Goal: Task Accomplishment & Management: Use online tool/utility

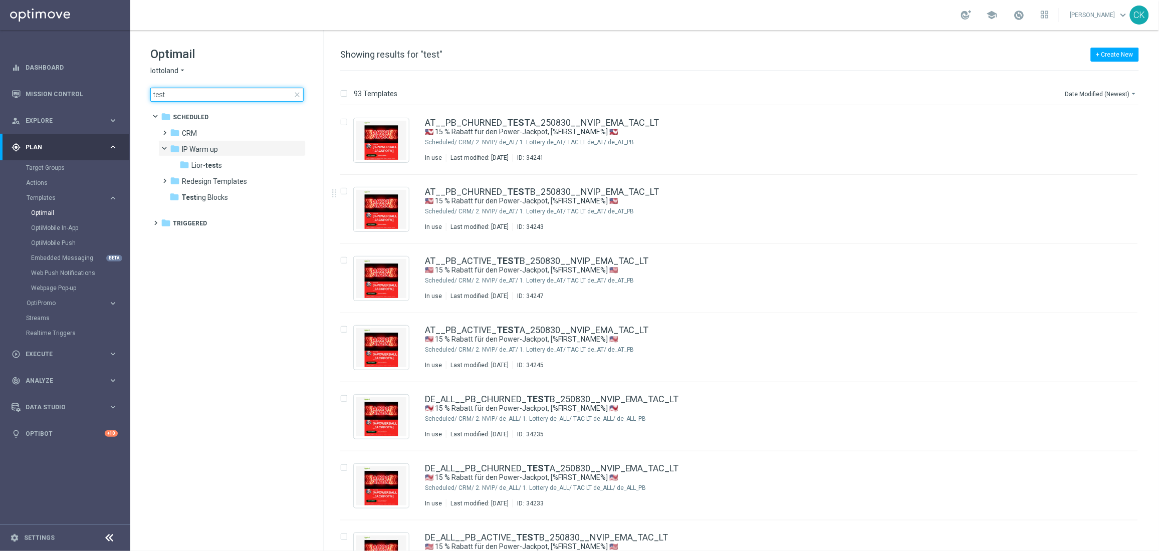
click at [195, 93] on input "test" at bounding box center [226, 95] width 153 height 14
type input "t"
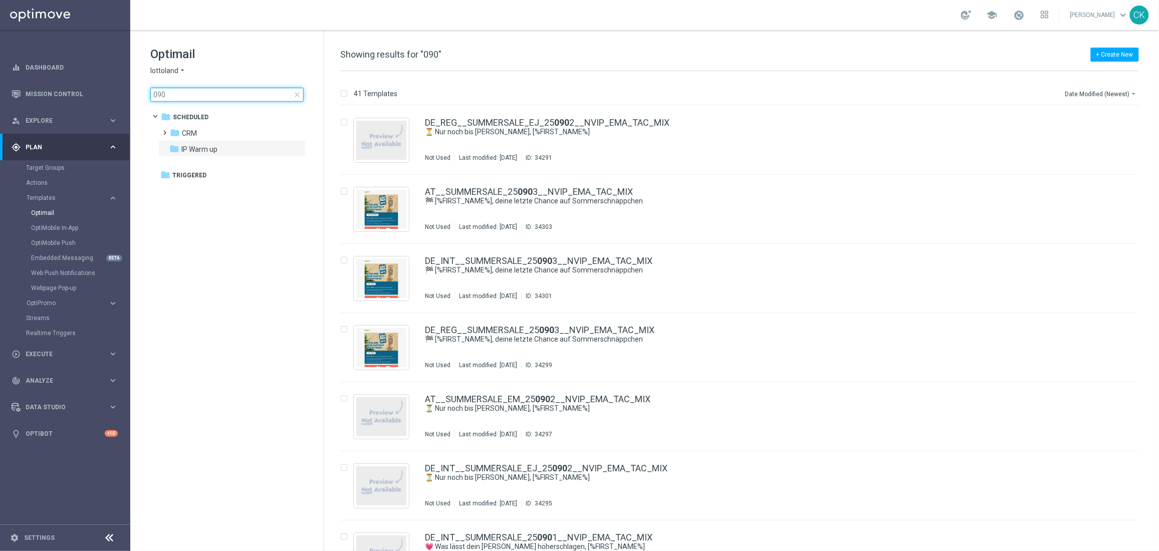
type input "0903"
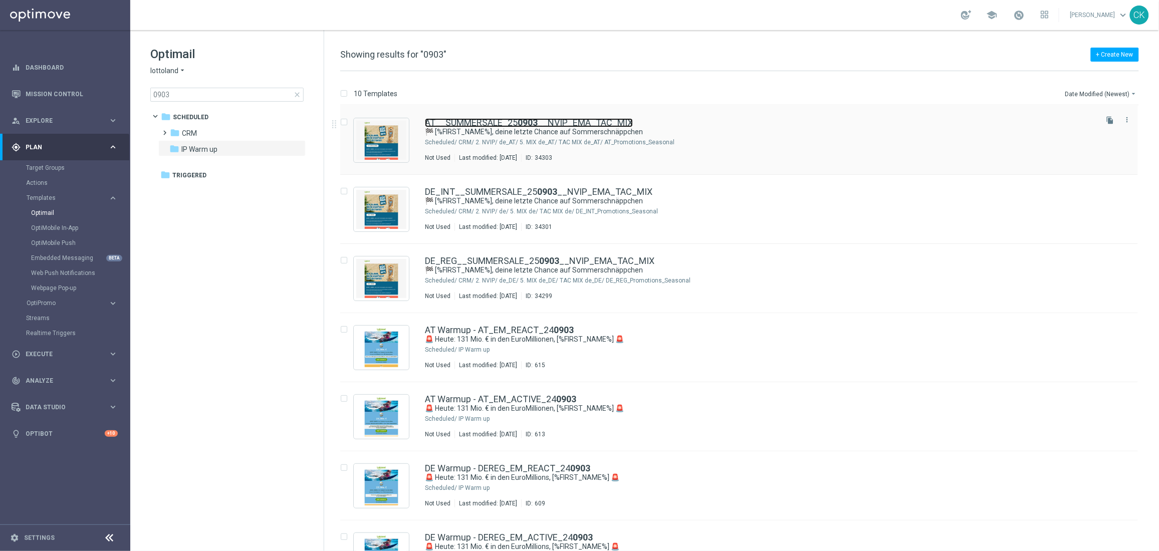
click at [453, 120] on link "AT__SUMMERSALE_25 0903 __NVIP_EMA_TAC_MIX" at bounding box center [529, 122] width 208 height 9
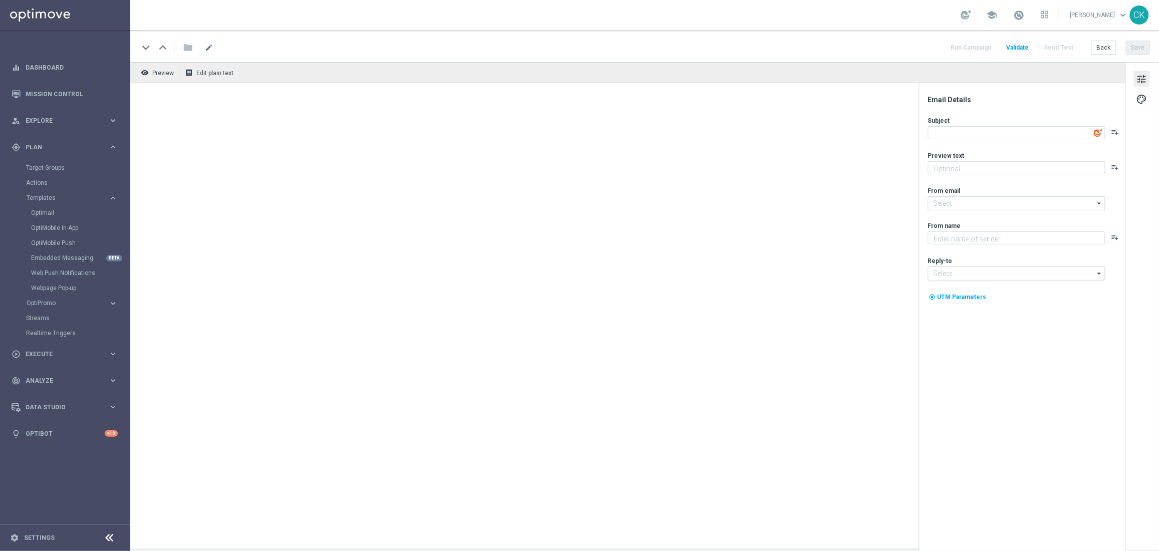
type input "[EMAIL_ADDRESS][DOMAIN_NAME]"
type textarea "Lottoland"
type textarea "🏁 [%FIRST_NAME%], deine letzte Chance auf Sommerschnäppchen"
type textarea "Nur noch heute SSV."
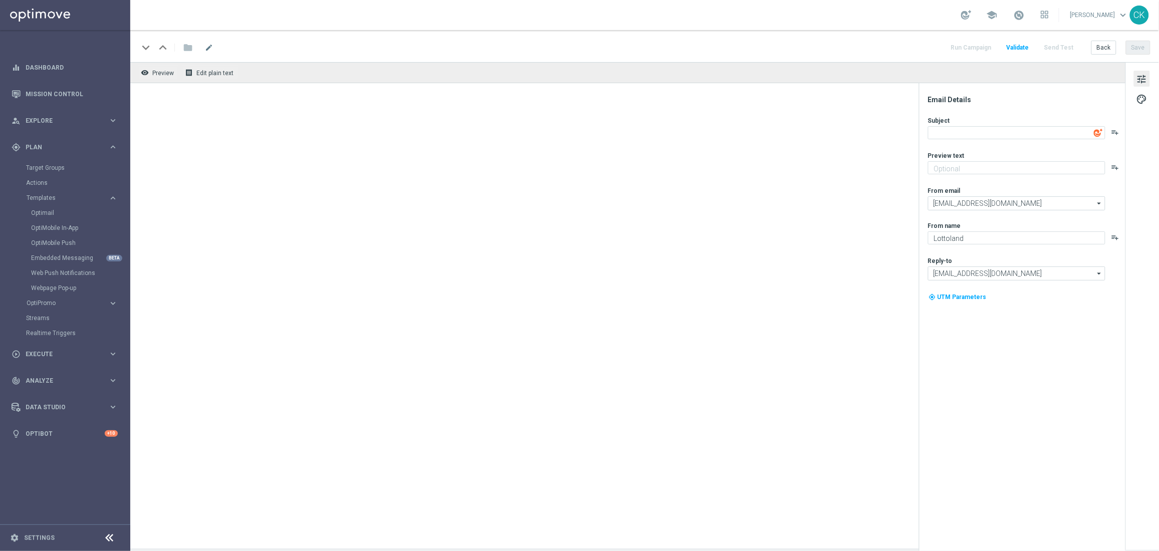
type input "[EMAIL_ADDRESS][DOMAIN_NAME]"
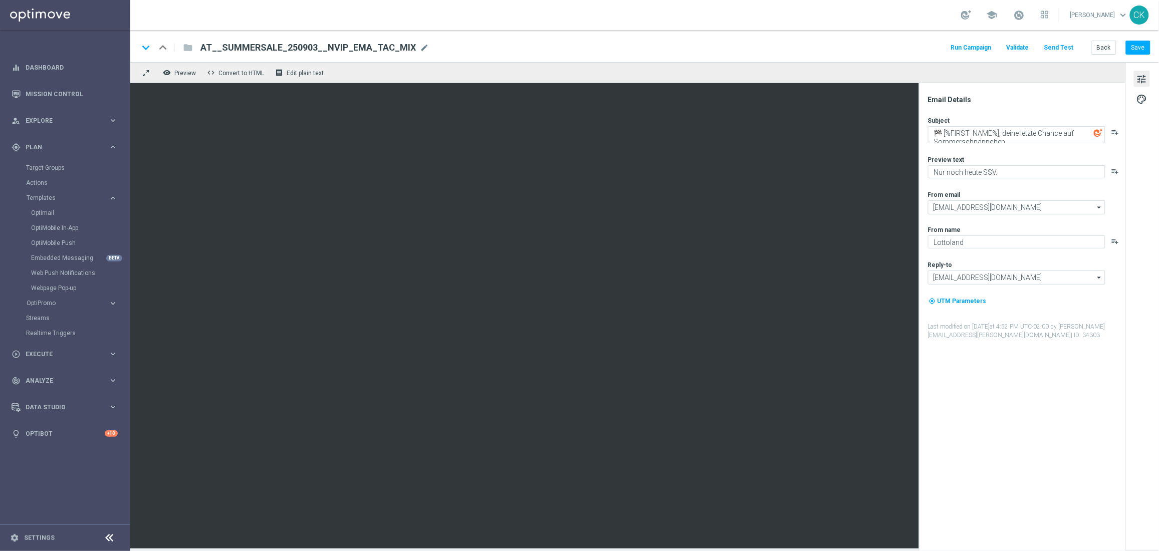
click at [1066, 45] on button "Send Test" at bounding box center [1059, 48] width 33 height 14
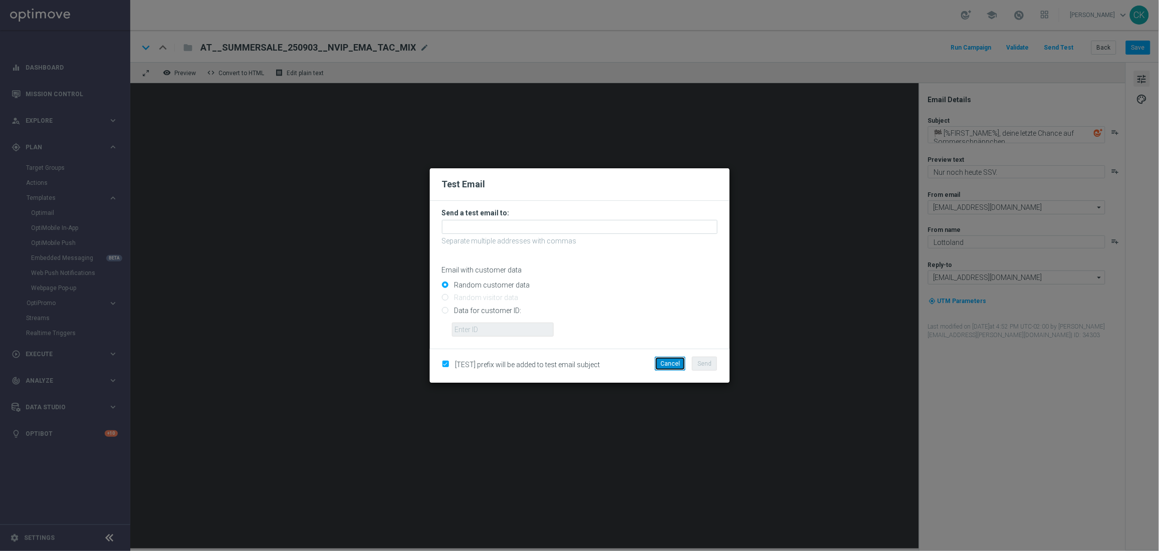
click at [666, 365] on button "Cancel" at bounding box center [670, 364] width 31 height 14
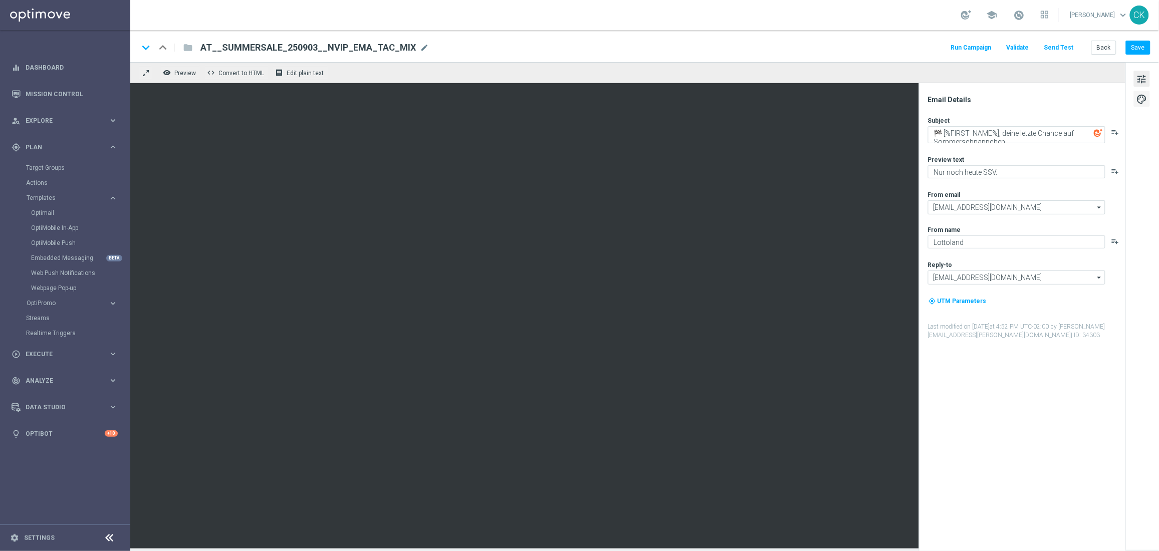
click at [1145, 97] on span "palette" at bounding box center [1142, 99] width 11 height 13
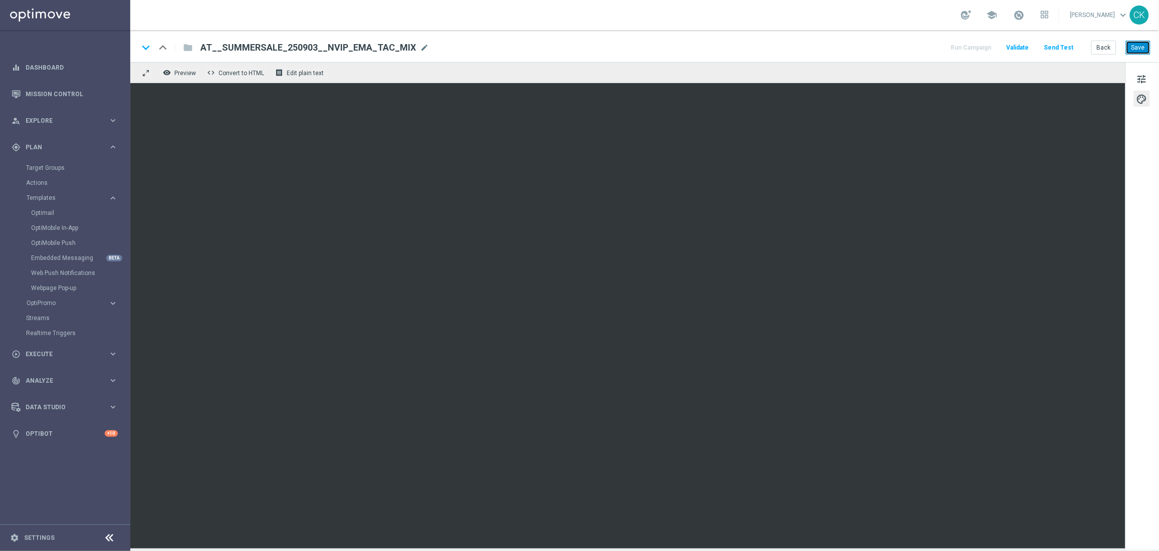
click at [1143, 50] on button "Save" at bounding box center [1138, 48] width 25 height 14
click at [1110, 49] on button "Back" at bounding box center [1104, 48] width 25 height 14
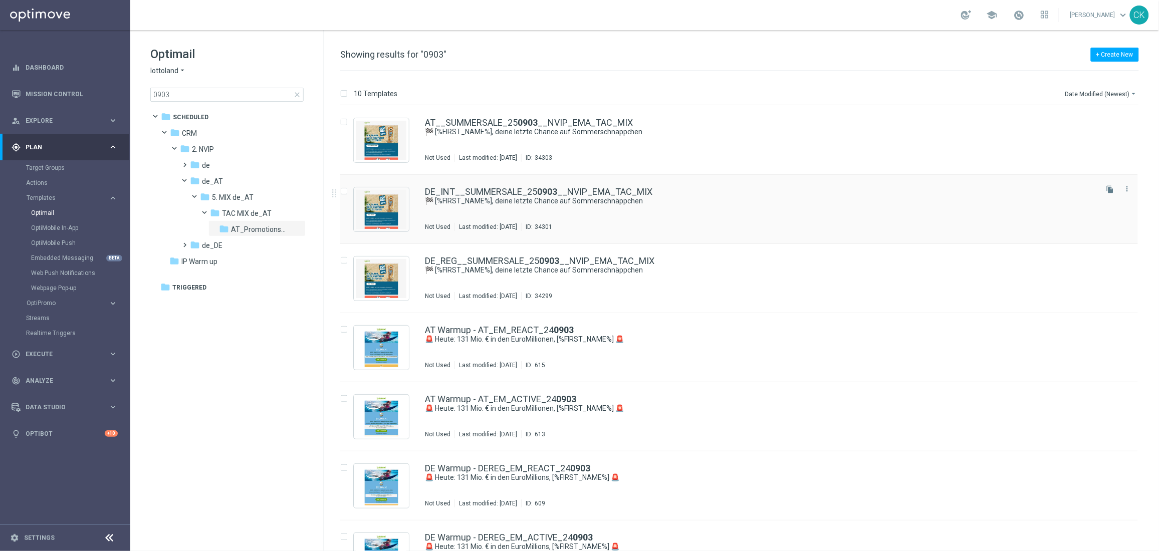
click at [493, 186] on div "DE_INT__SUMMERSALE_25 0903 __NVIP_EMA_TAC_MIX 🏁 [%FIRST_NAME%], deine letzte Ch…" at bounding box center [739, 209] width 798 height 69
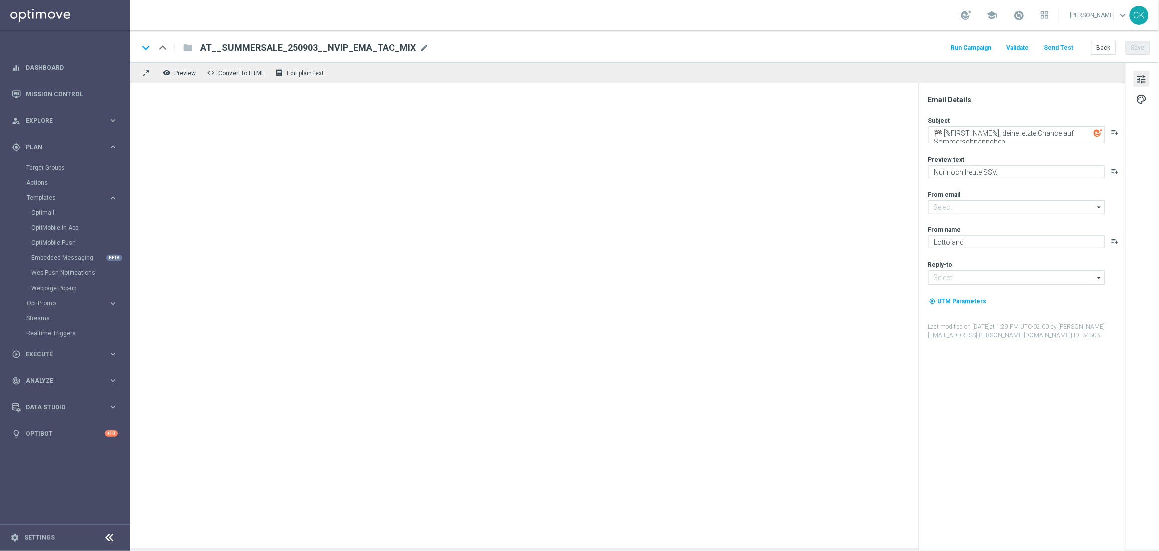
type input "[EMAIL_ADDRESS][DOMAIN_NAME]"
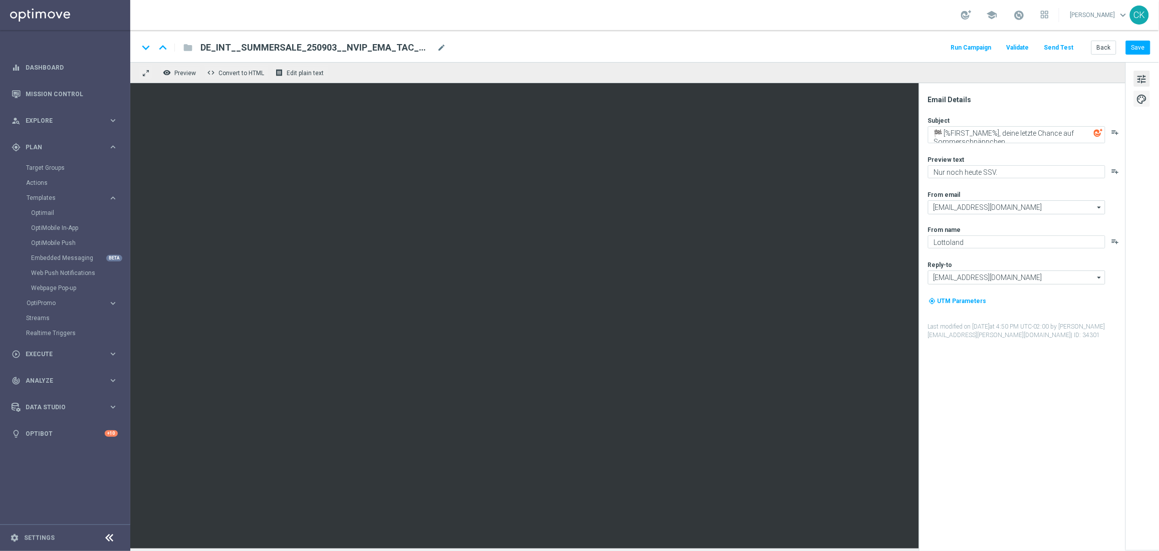
click at [1145, 97] on span "palette" at bounding box center [1142, 99] width 11 height 13
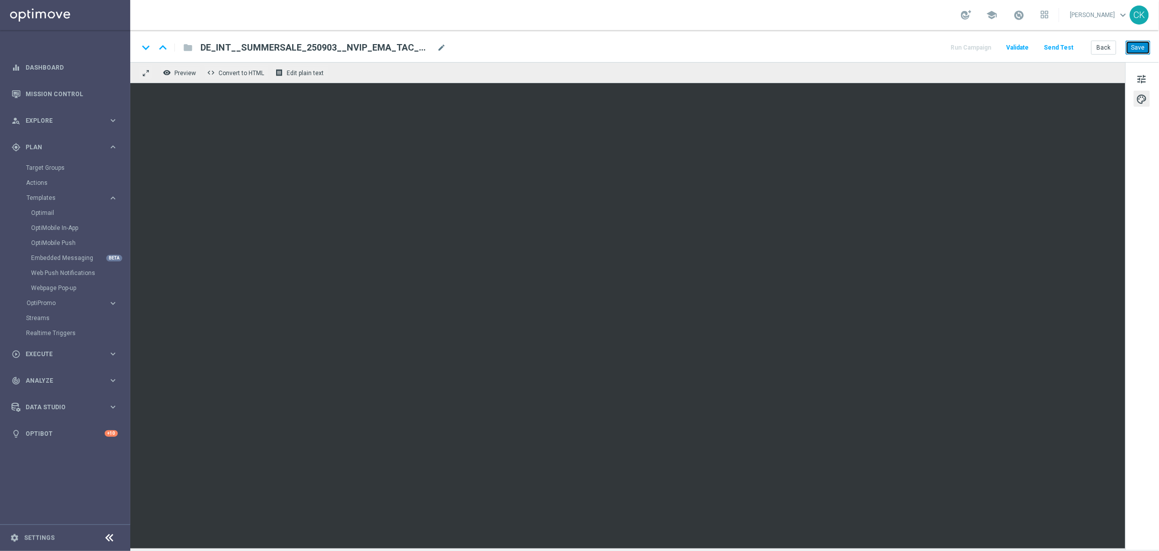
click at [1144, 48] on button "Save" at bounding box center [1138, 48] width 25 height 14
click at [1143, 48] on button "Save" at bounding box center [1138, 48] width 25 height 14
click at [1152, 44] on div "keyboard_arrow_down keyboard_arrow_up folder DE_INT__SUMMERSALE_250903__NVIP_EM…" at bounding box center [644, 46] width 1029 height 32
click at [1144, 44] on button "Save" at bounding box center [1138, 48] width 25 height 14
click at [1099, 46] on button "Back" at bounding box center [1104, 48] width 25 height 14
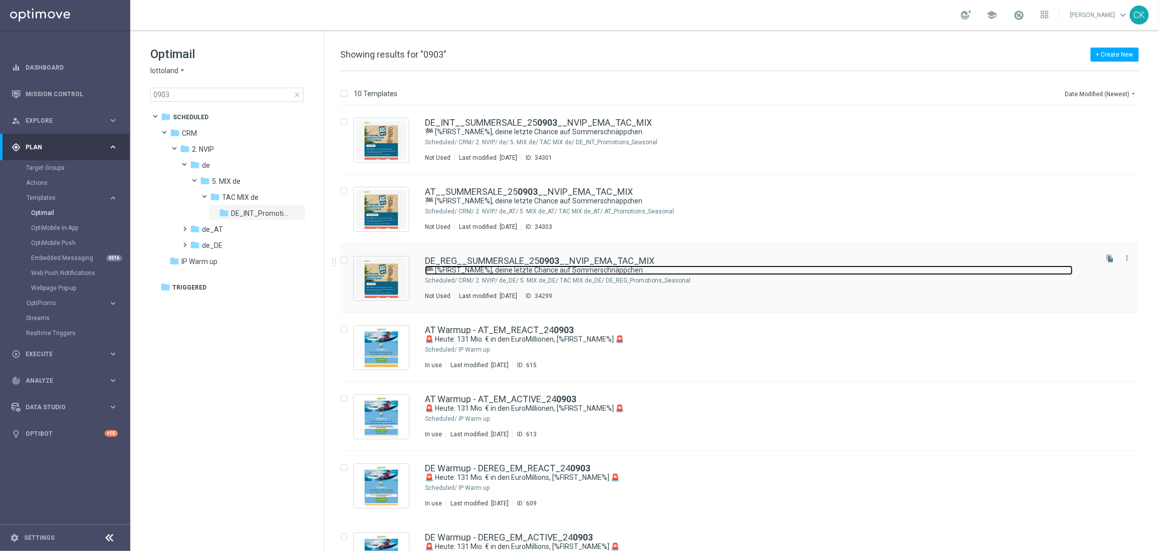
click at [497, 266] on link "🏁 [%FIRST_NAME%], deine letzte Chance auf Sommerschnäppchen" at bounding box center [749, 271] width 648 height 10
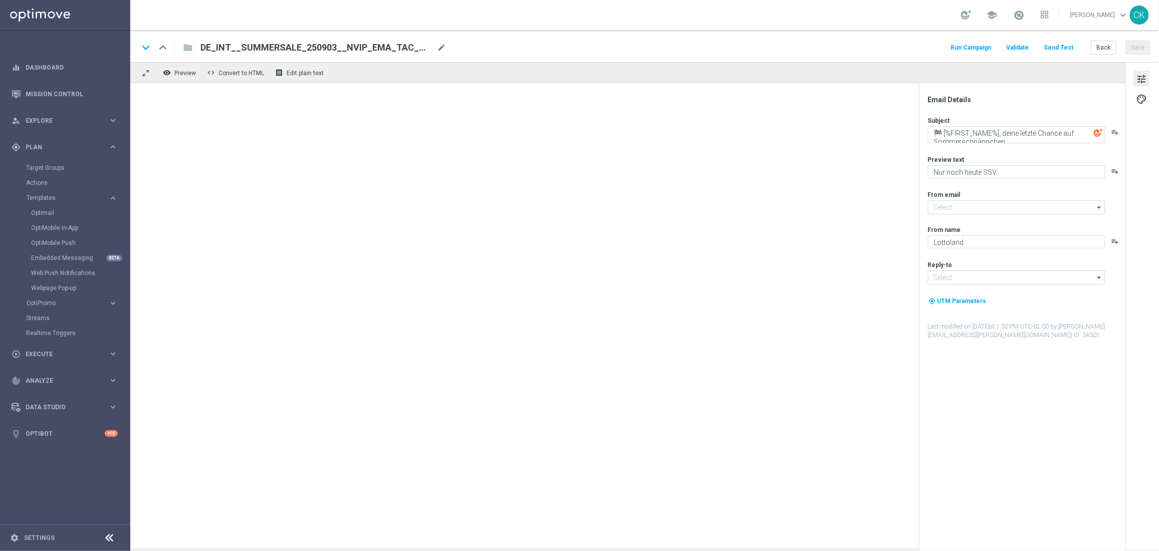
type input "[EMAIL_ADDRESS][DOMAIN_NAME]"
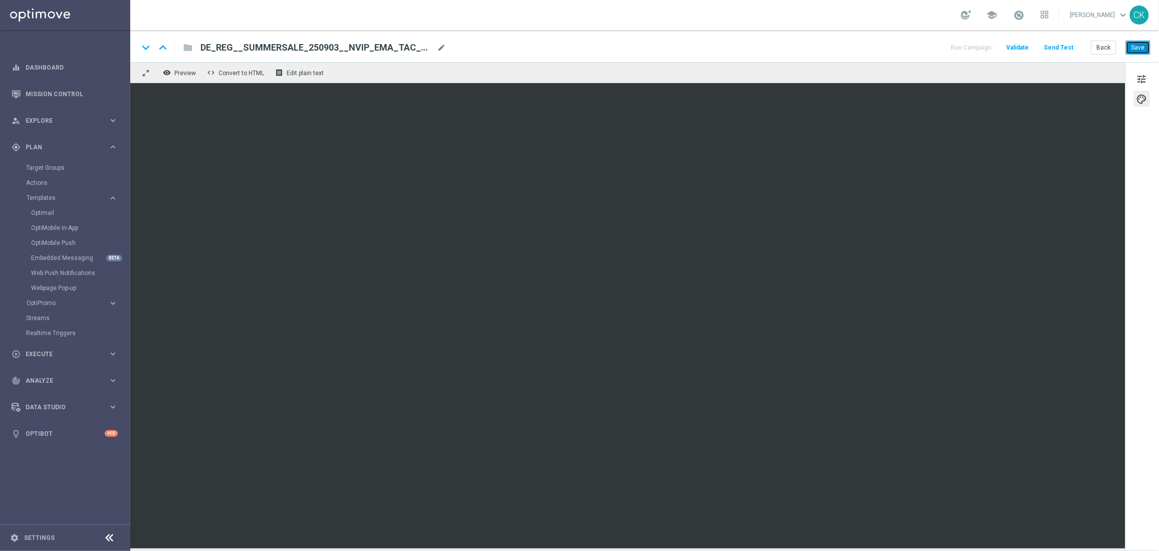
click at [1141, 44] on button "Save" at bounding box center [1138, 48] width 25 height 14
click at [1107, 47] on button "Back" at bounding box center [1104, 48] width 25 height 14
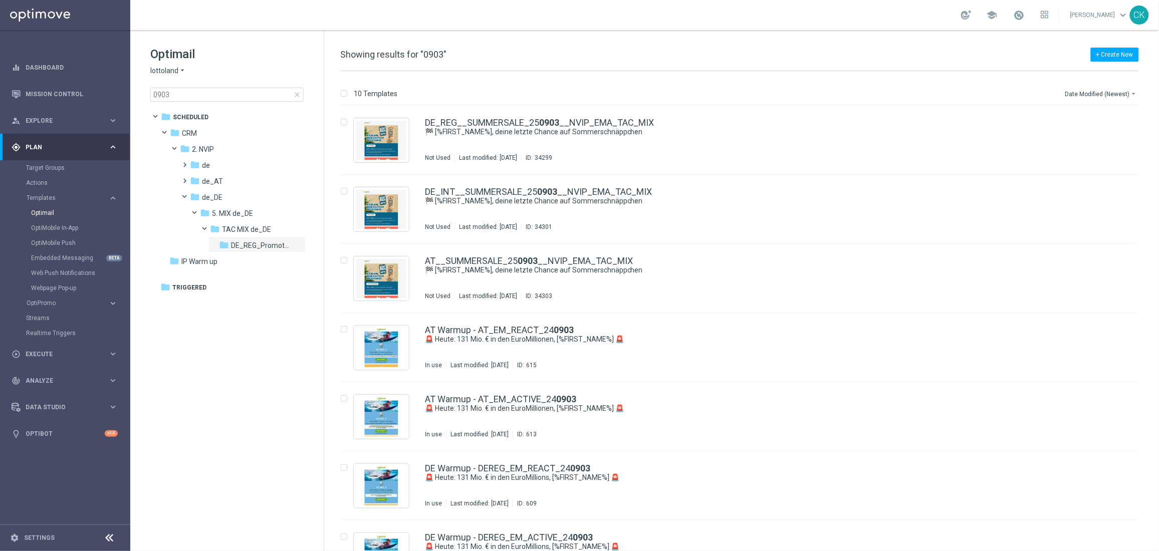
click at [296, 94] on span "close" at bounding box center [297, 95] width 8 height 8
